Goal: Task Accomplishment & Management: Manage account settings

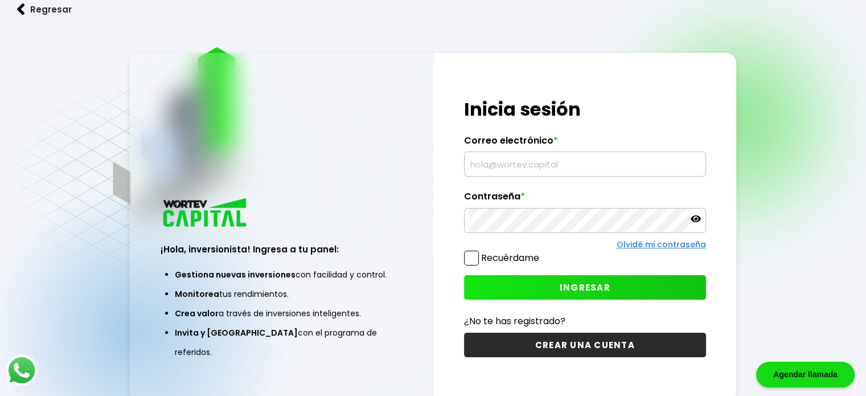
click at [515, 161] on input "text" at bounding box center [585, 164] width 232 height 24
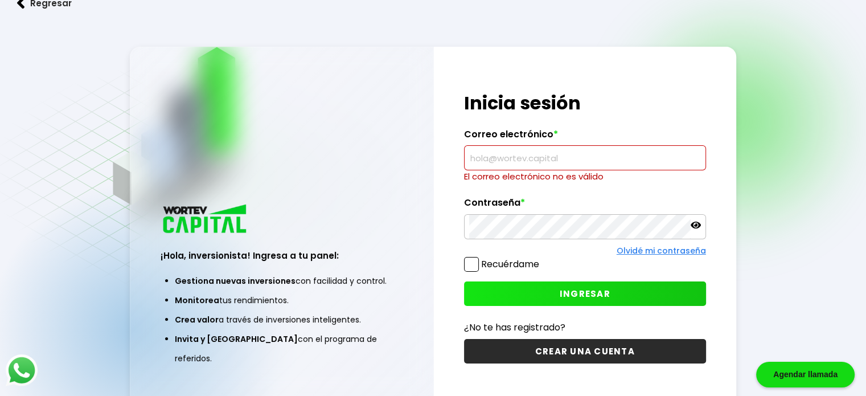
paste input "[PERSON_NAME][EMAIL_ADDRESS][DOMAIN_NAME]"
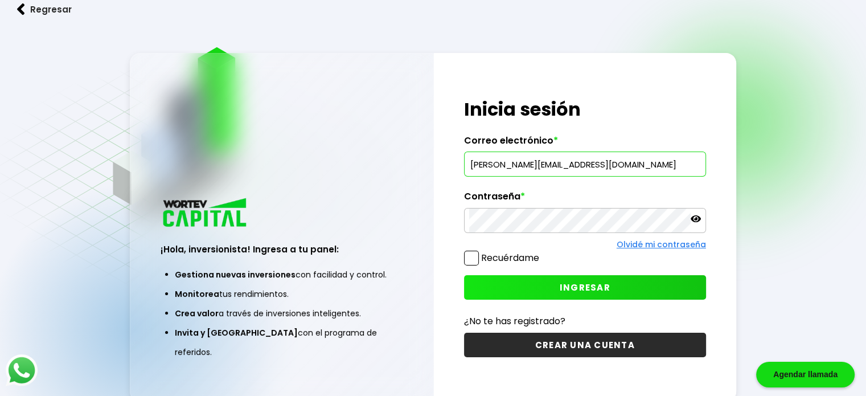
type input "[PERSON_NAME][EMAIL_ADDRESS][DOMAIN_NAME]"
click at [513, 285] on button "INGRESAR" at bounding box center [585, 287] width 242 height 24
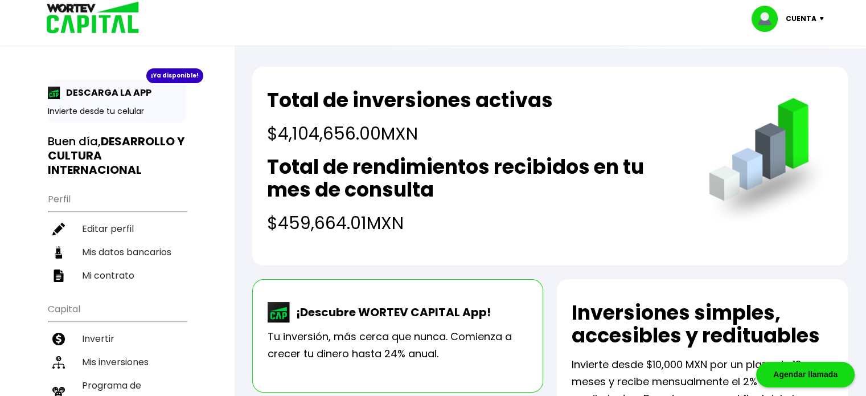
click at [819, 22] on div "Cuenta" at bounding box center [792, 19] width 80 height 26
click at [790, 74] on li "Cerrar sesión" at bounding box center [789, 75] width 91 height 23
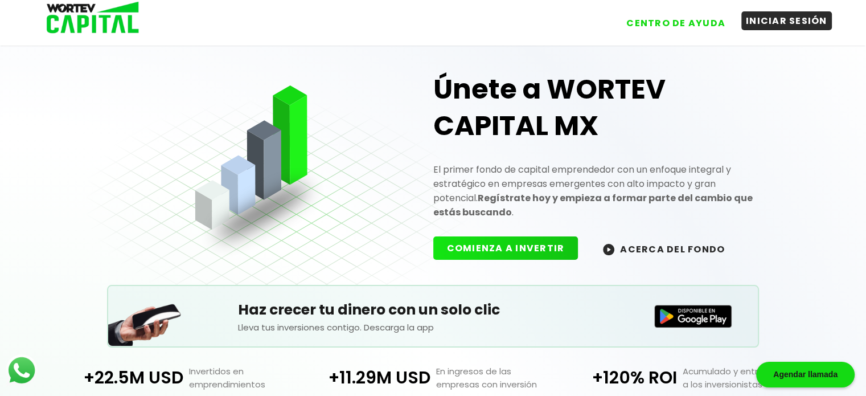
click at [761, 17] on button "INICIAR SESIÓN" at bounding box center [787, 20] width 91 height 19
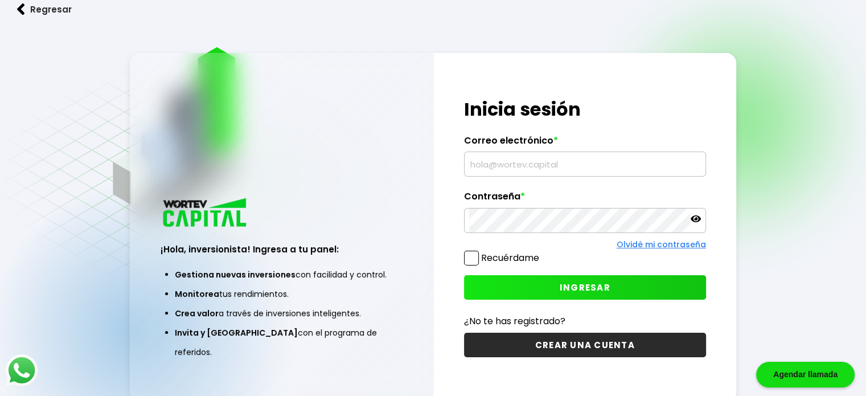
click at [542, 182] on div "¡Hola, inversionista! Ingresa tus credenciales para iniciar sesión Inicia sesió…" at bounding box center [585, 227] width 302 height 349
click at [545, 164] on input "text" at bounding box center [585, 164] width 232 height 24
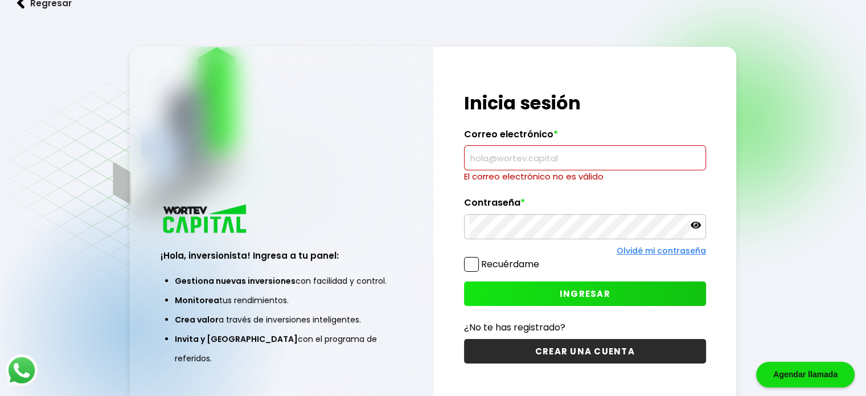
paste input "[PERSON_NAME][EMAIL_ADDRESS][DOMAIN_NAME]"
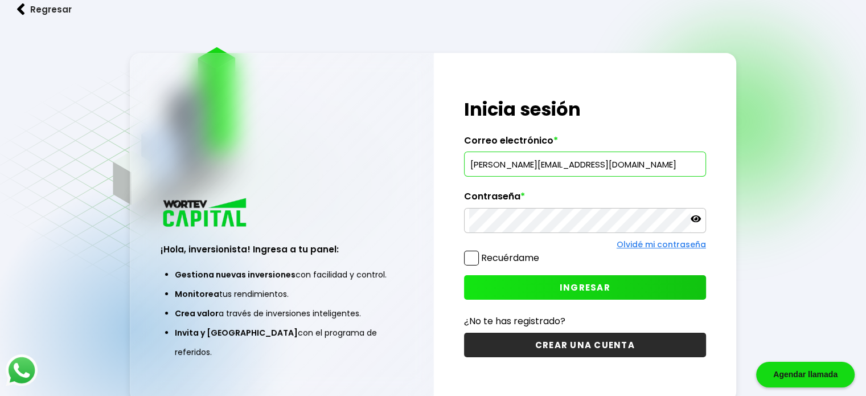
type input "[PERSON_NAME][EMAIL_ADDRESS][DOMAIN_NAME]"
click at [464, 275] on button "INGRESAR" at bounding box center [585, 287] width 242 height 24
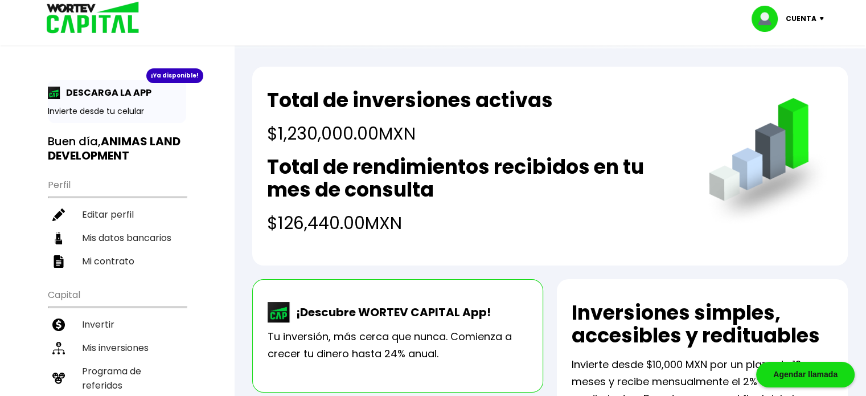
click at [813, 18] on p "Cuenta" at bounding box center [801, 18] width 31 height 17
click at [788, 69] on li "Cerrar sesión" at bounding box center [789, 75] width 91 height 23
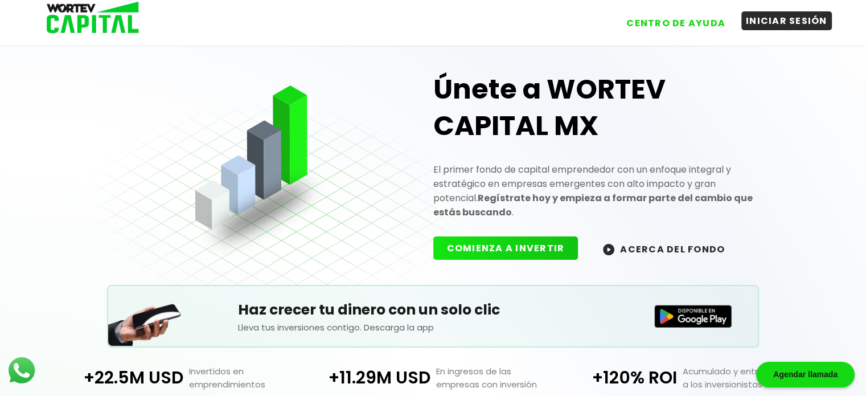
click at [788, 23] on button "INICIAR SESIÓN" at bounding box center [787, 20] width 91 height 19
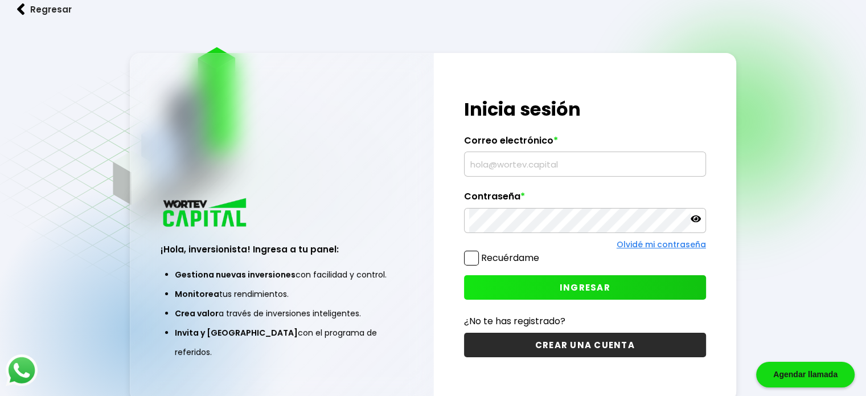
click at [485, 152] on label "Correo electrónico *" at bounding box center [585, 143] width 242 height 17
click at [486, 157] on input "text" at bounding box center [585, 164] width 232 height 24
paste input "[PERSON_NAME][EMAIL_ADDRESS][DOMAIN_NAME]"
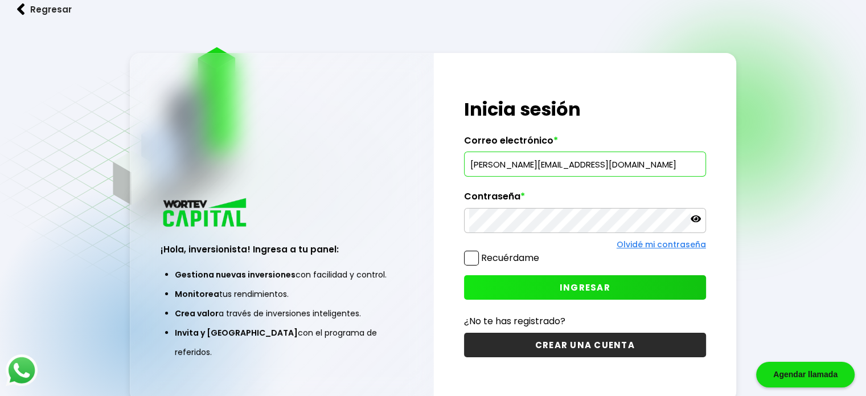
type input "[PERSON_NAME][EMAIL_ADDRESS][DOMAIN_NAME]"
click at [514, 289] on button "INGRESAR" at bounding box center [585, 287] width 242 height 24
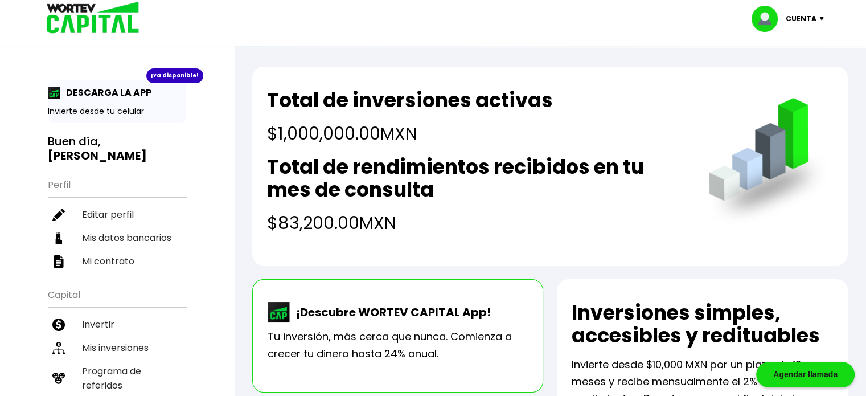
click at [805, 13] on p "Cuenta" at bounding box center [801, 18] width 31 height 17
click at [791, 66] on li "Cerrar sesión" at bounding box center [789, 75] width 91 height 23
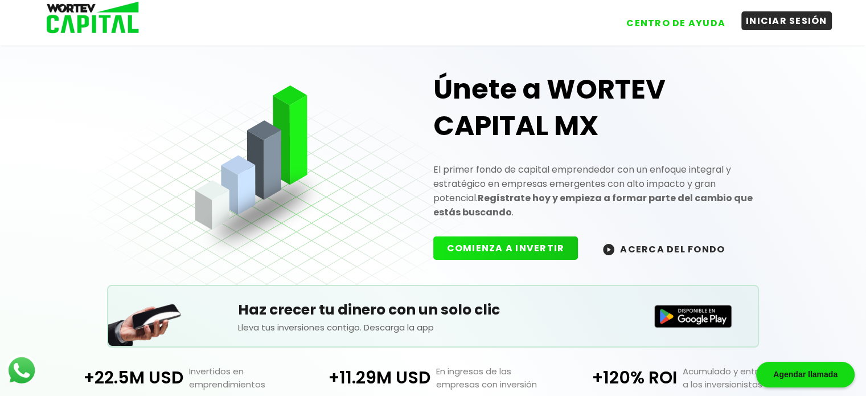
click at [763, 18] on button "INICIAR SESIÓN" at bounding box center [787, 20] width 91 height 19
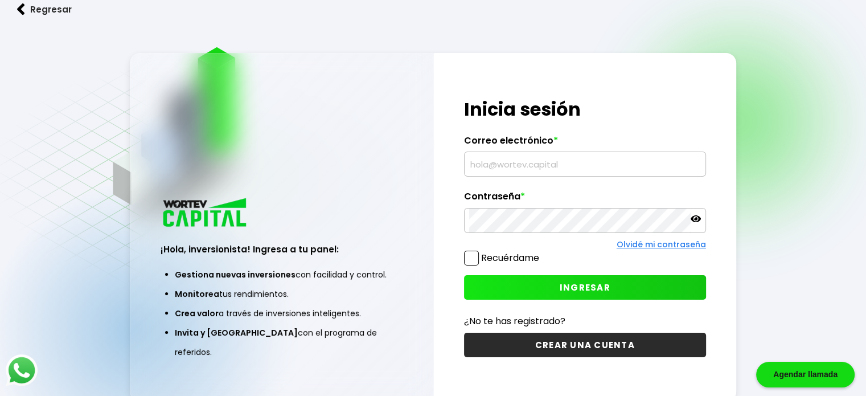
click at [491, 166] on input "text" at bounding box center [585, 164] width 232 height 24
paste input "[EMAIL_ADDRESS][DOMAIN_NAME]"
type input "[EMAIL_ADDRESS][DOMAIN_NAME]"
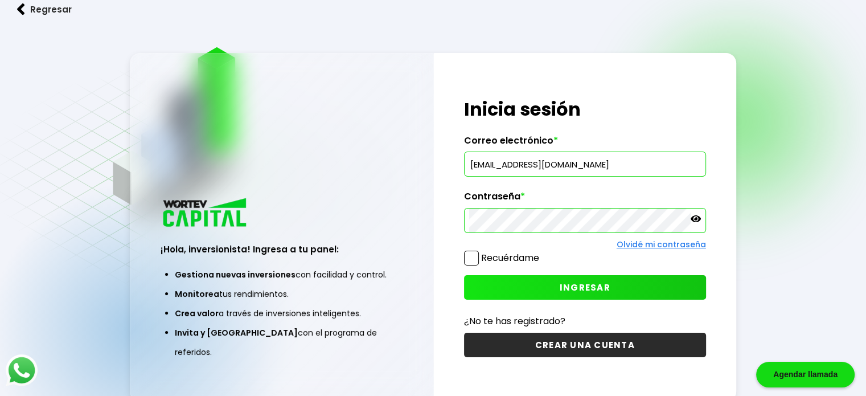
click at [504, 284] on button "INGRESAR" at bounding box center [585, 287] width 242 height 24
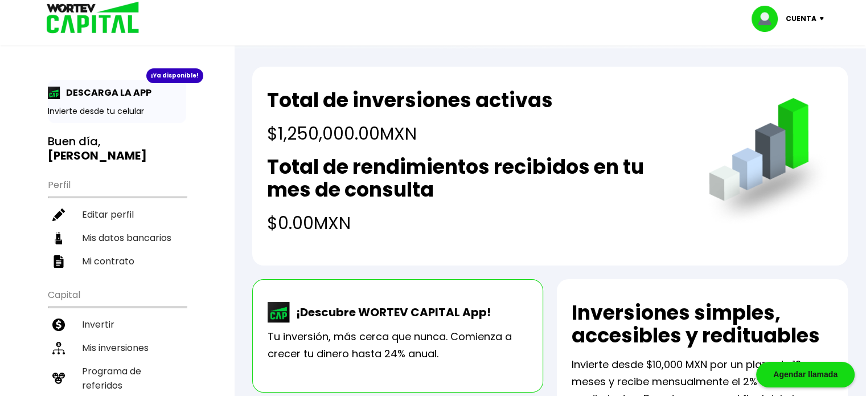
click at [795, 16] on p "Cuenta" at bounding box center [801, 18] width 31 height 17
click at [794, 67] on li "Cerrar sesión" at bounding box center [789, 75] width 91 height 23
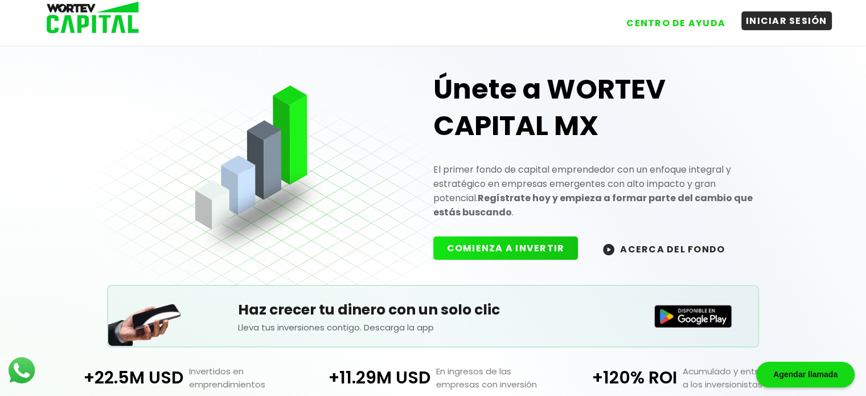
click at [754, 23] on button "INICIAR SESIÓN" at bounding box center [787, 20] width 91 height 19
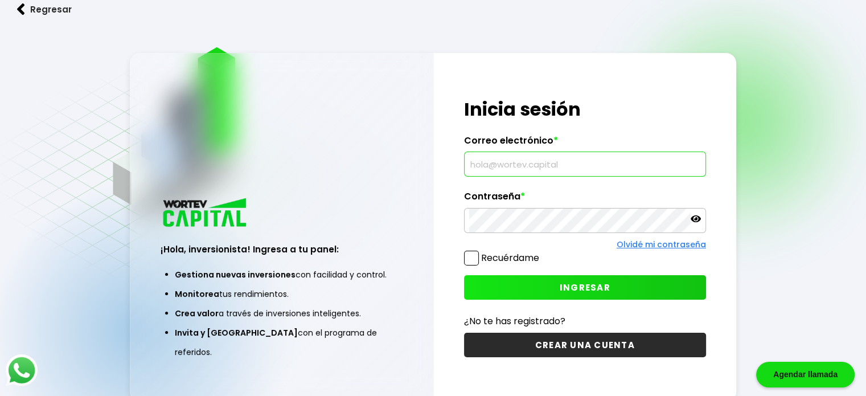
click at [572, 161] on input "text" at bounding box center [585, 164] width 232 height 24
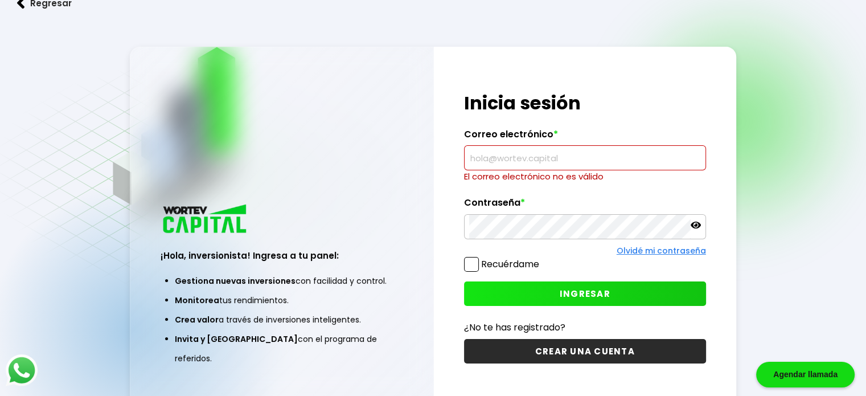
paste input "[EMAIL_ADDRESS][DOMAIN_NAME]"
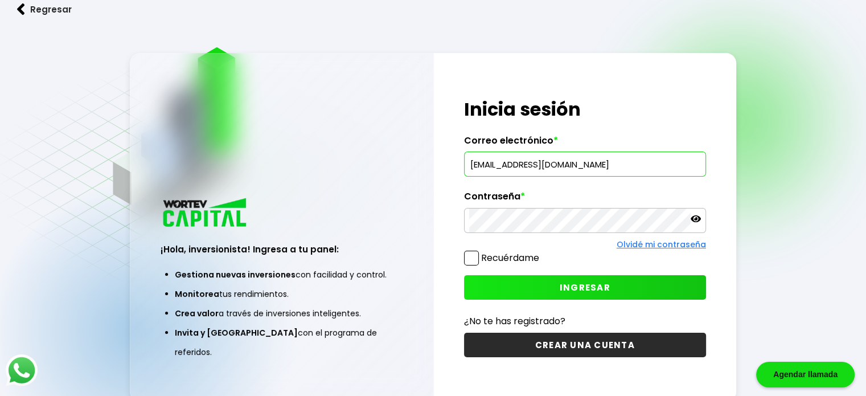
type input "[EMAIL_ADDRESS][DOMAIN_NAME]"
click at [504, 284] on button "INGRESAR" at bounding box center [585, 287] width 242 height 24
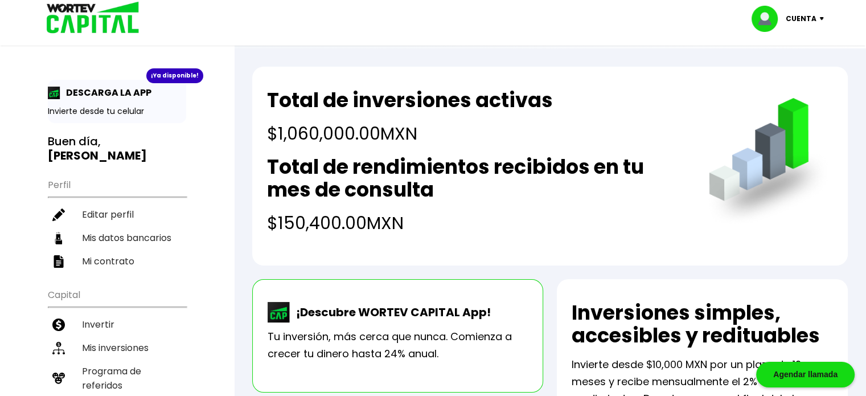
click at [816, 14] on p "Cuenta" at bounding box center [801, 18] width 31 height 17
click at [767, 76] on li "Cerrar sesión" at bounding box center [789, 75] width 91 height 23
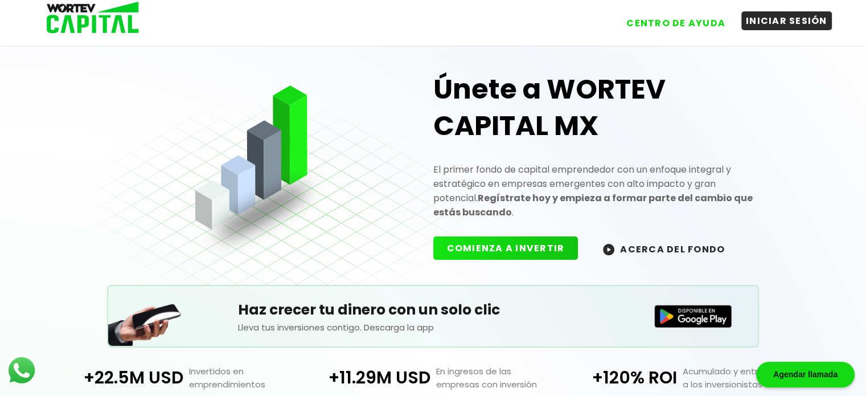
click at [778, 18] on button "INICIAR SESIÓN" at bounding box center [787, 20] width 91 height 19
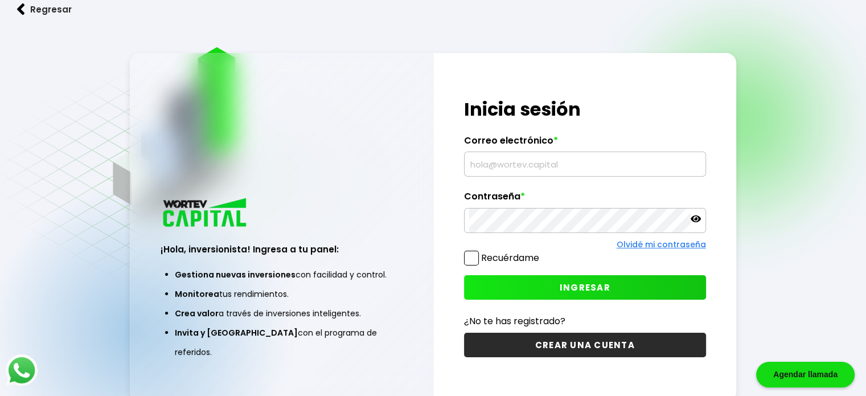
click at [549, 163] on input "text" at bounding box center [585, 164] width 232 height 24
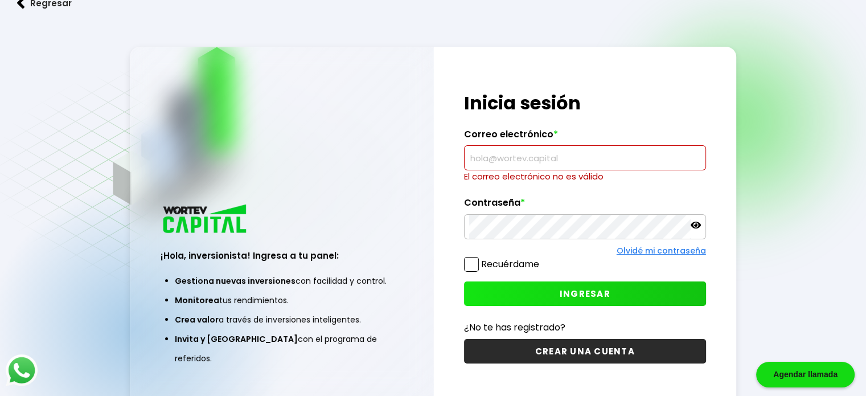
paste input "[EMAIL_ADDRESS][DOMAIN_NAME]"
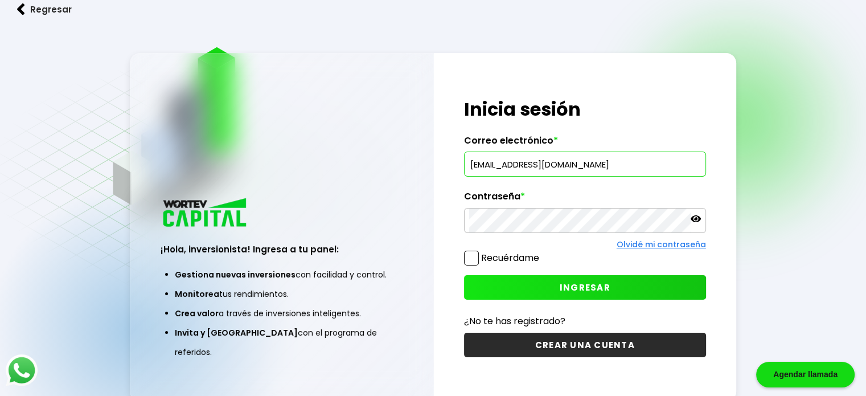
type input "[EMAIL_ADDRESS][DOMAIN_NAME]"
click at [505, 294] on button "INGRESAR" at bounding box center [585, 287] width 242 height 24
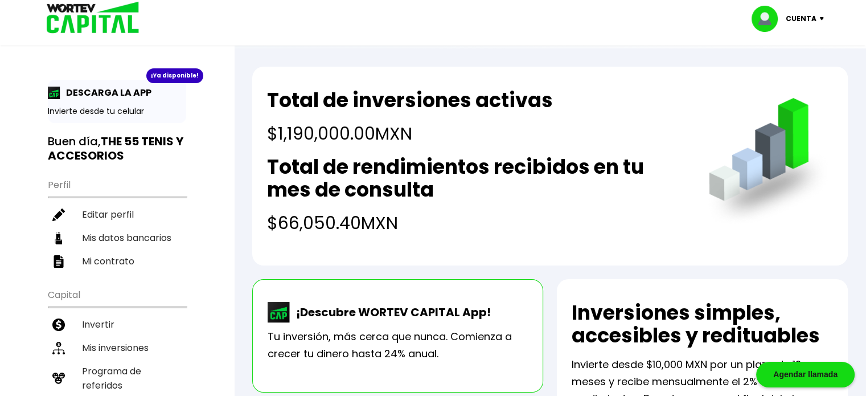
click at [820, 14] on div "Cuenta" at bounding box center [792, 19] width 80 height 26
click at [777, 68] on li "Cerrar sesión" at bounding box center [789, 75] width 91 height 23
